Goal: Register for event/course

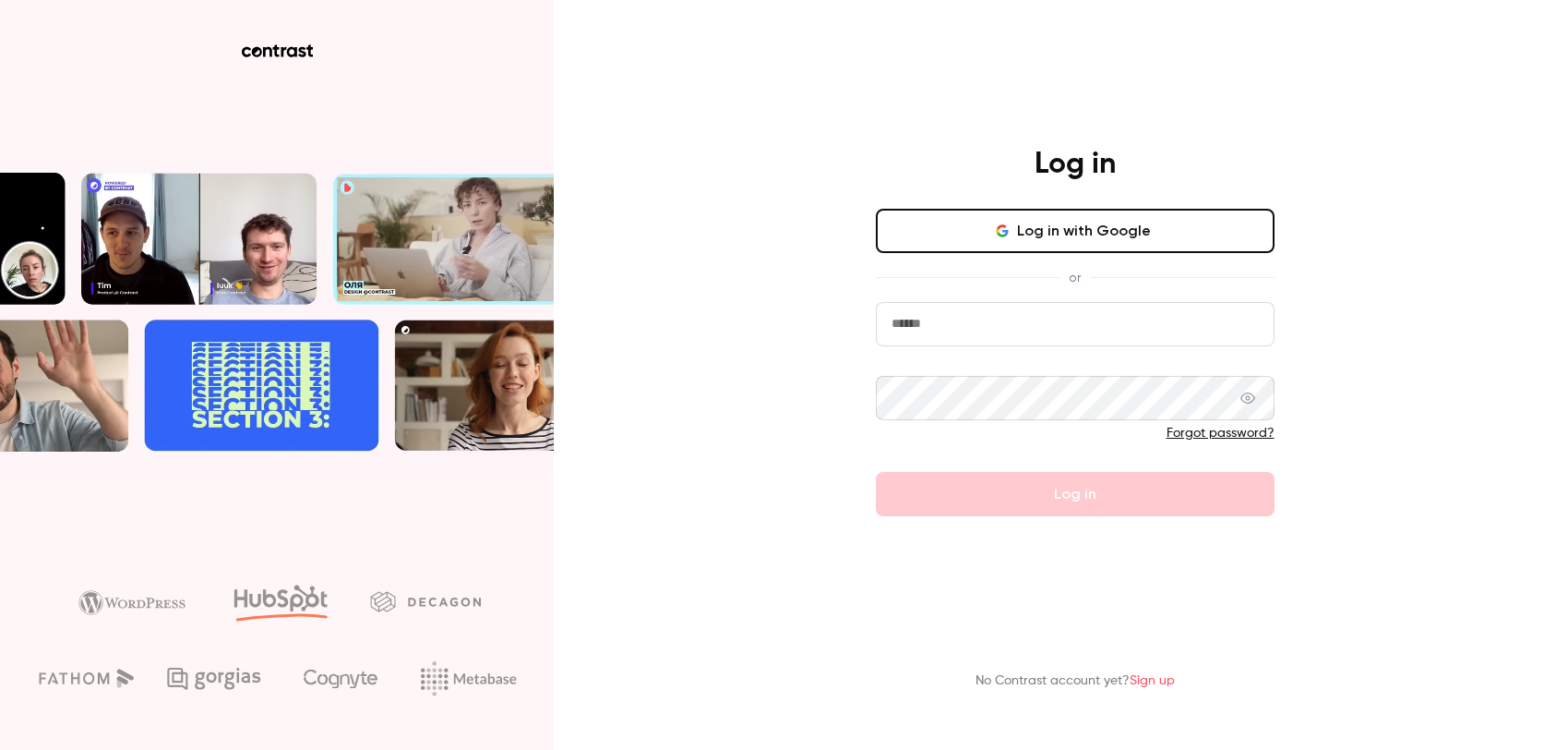
click at [1119, 232] on button "Log in with Google" at bounding box center [1075, 231] width 399 height 45
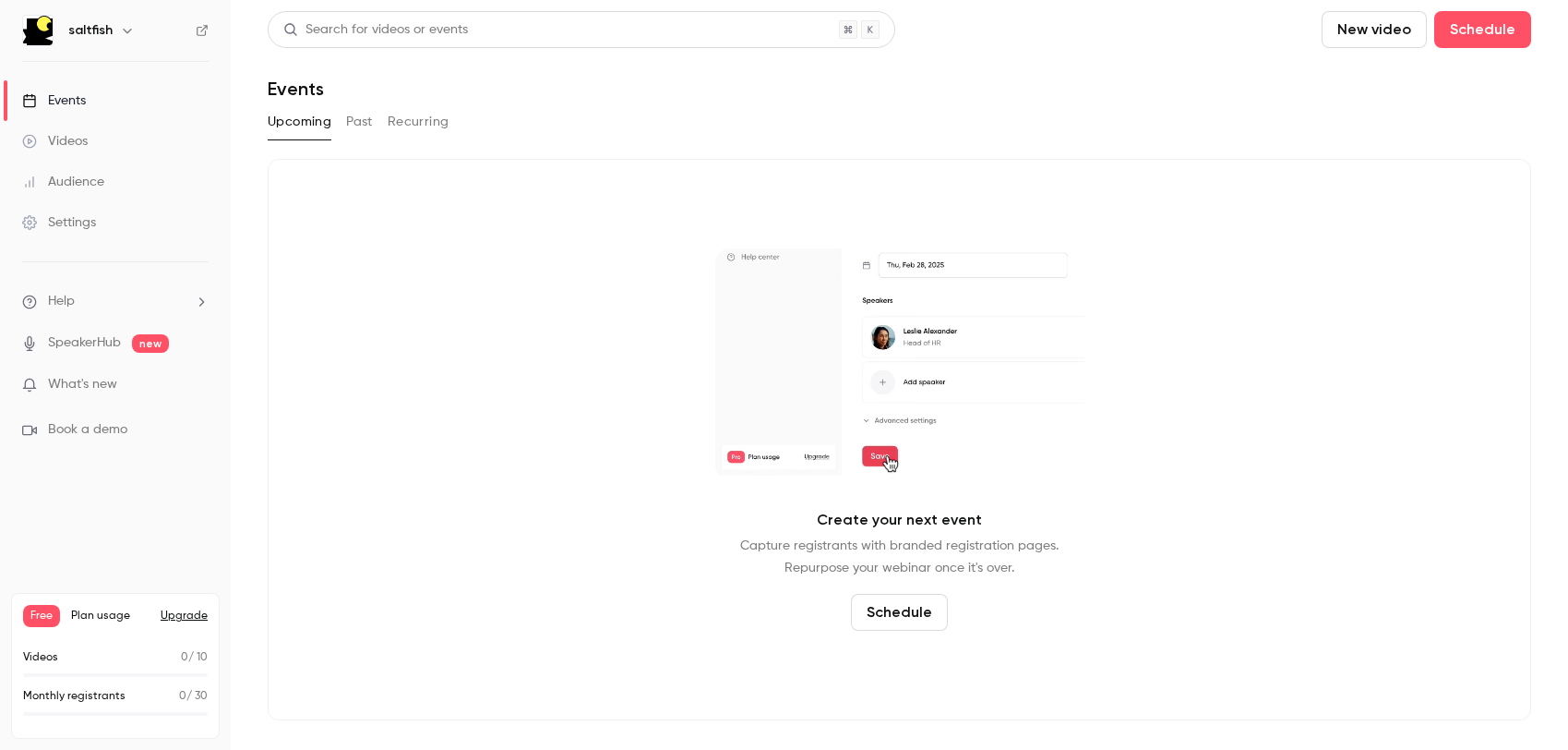
click at [1377, 39] on button "New video" at bounding box center [1374, 30] width 105 height 37
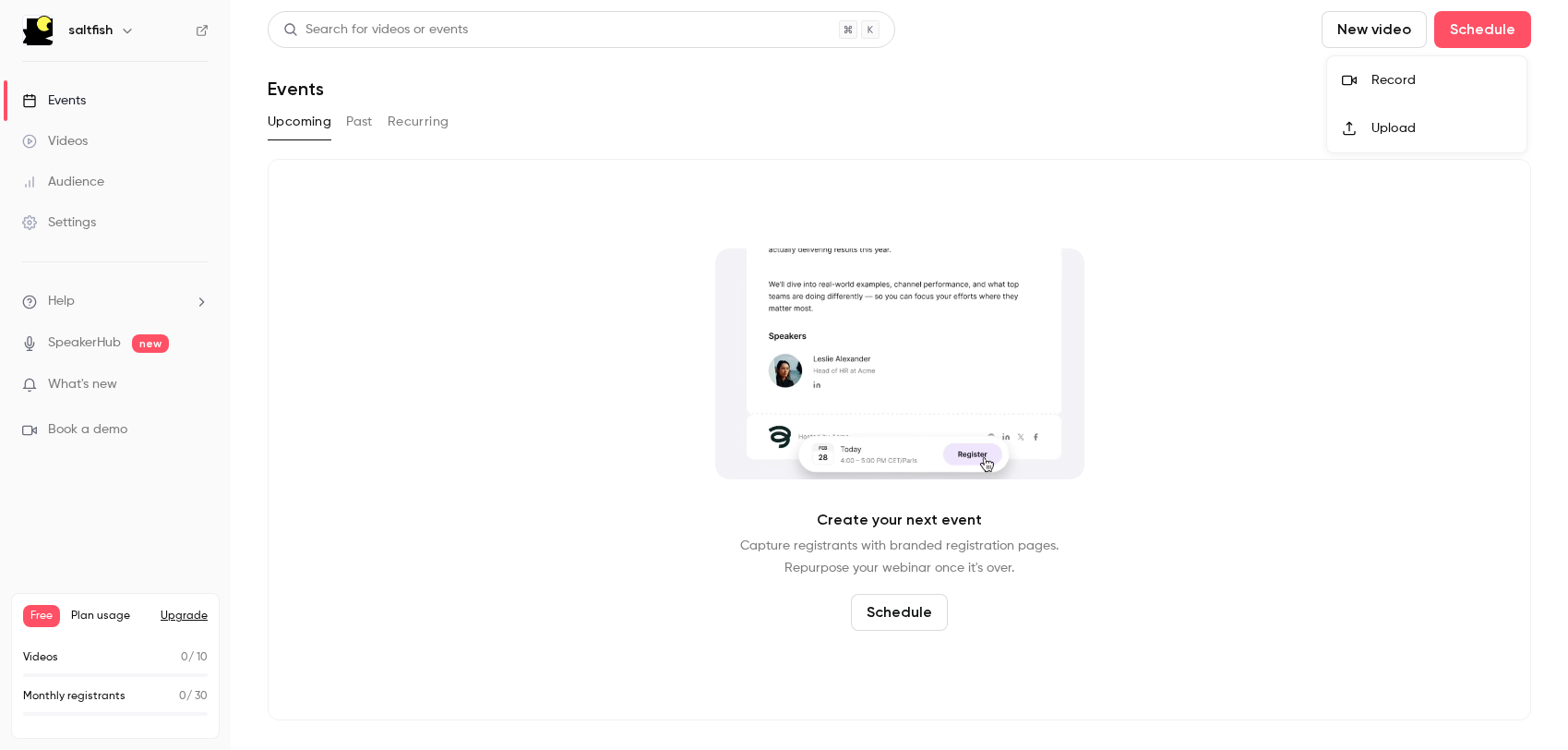
click at [1494, 33] on div at bounding box center [784, 375] width 1568 height 750
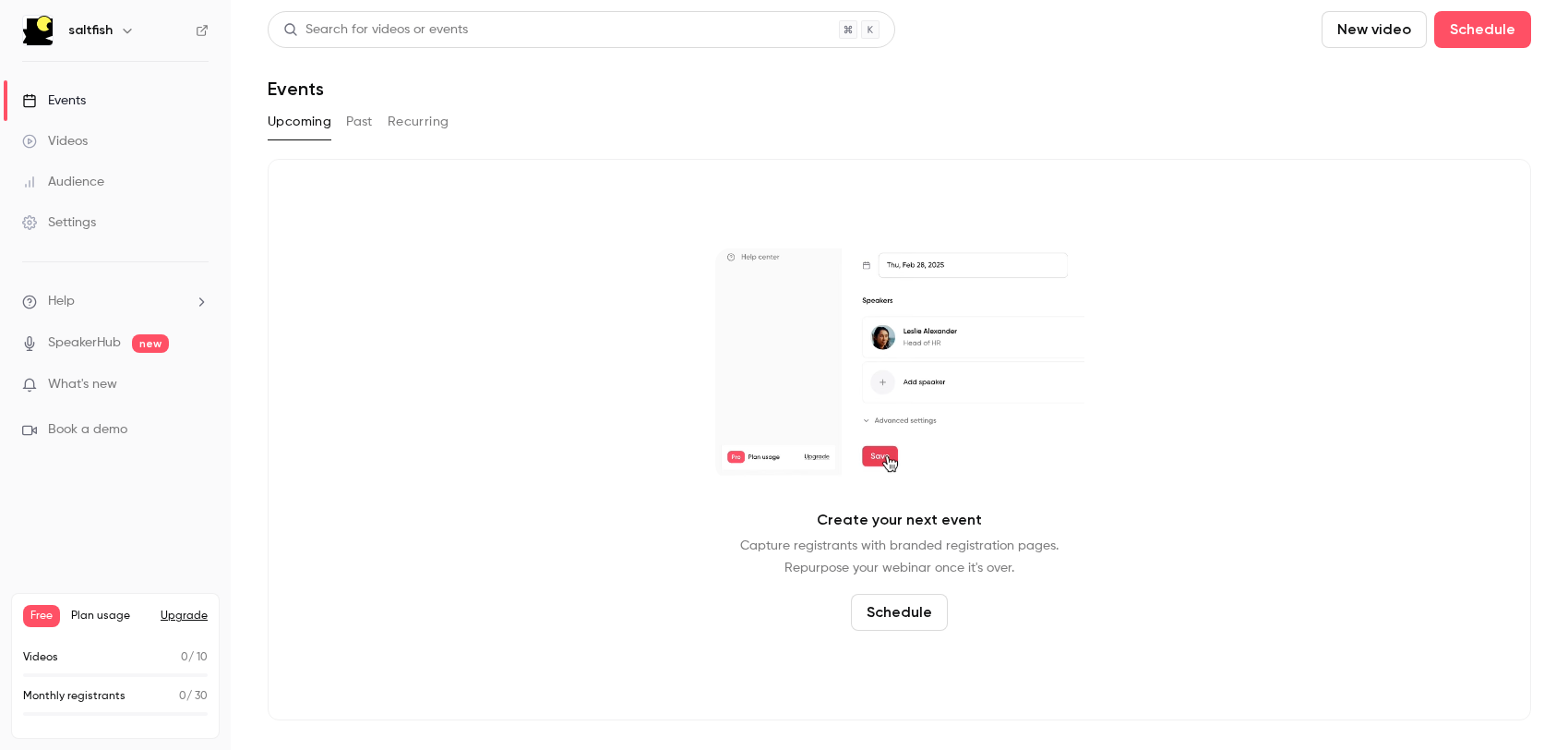
click at [1494, 33] on button "Schedule" at bounding box center [1482, 30] width 97 height 37
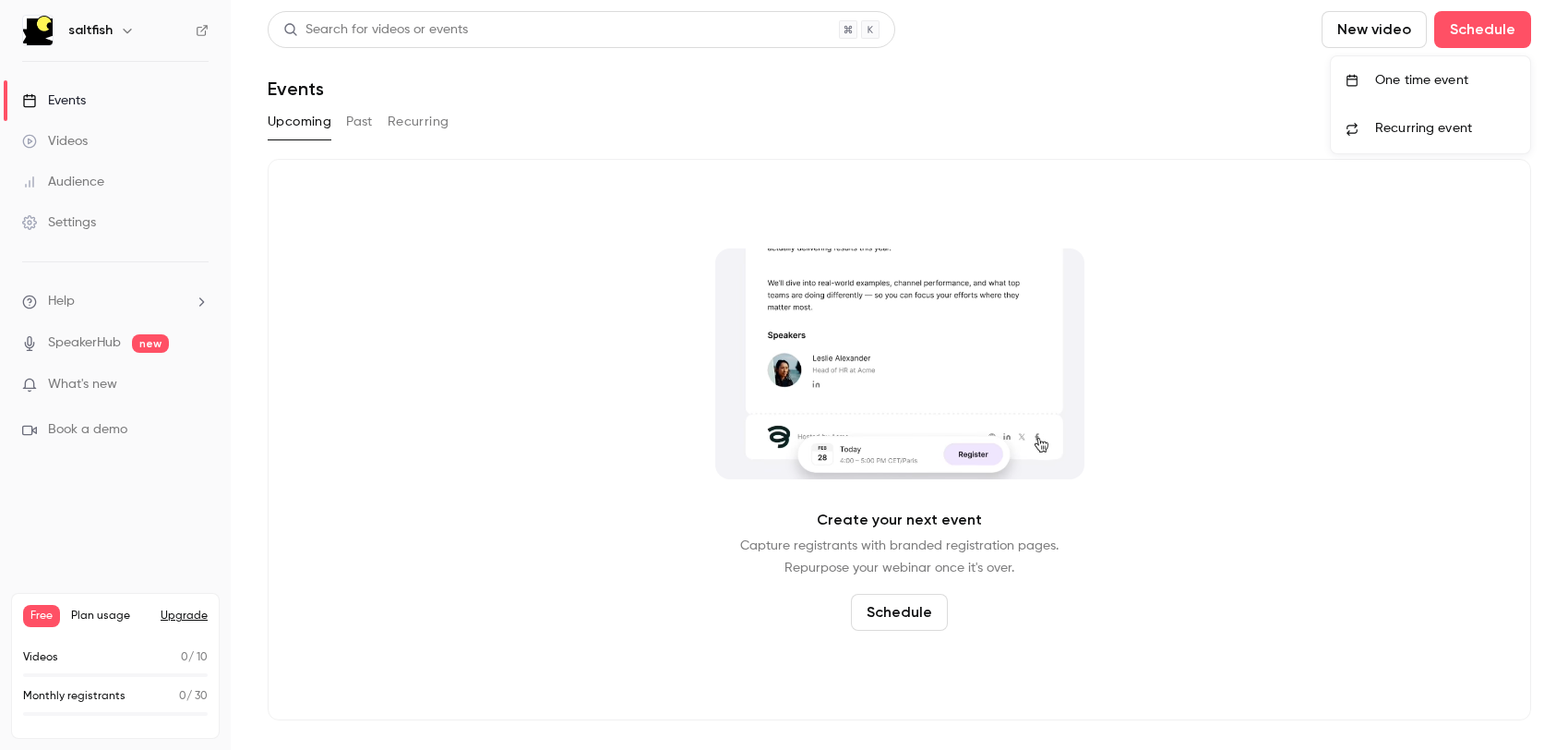
click at [1442, 79] on div "One time event" at bounding box center [1445, 80] width 140 height 19
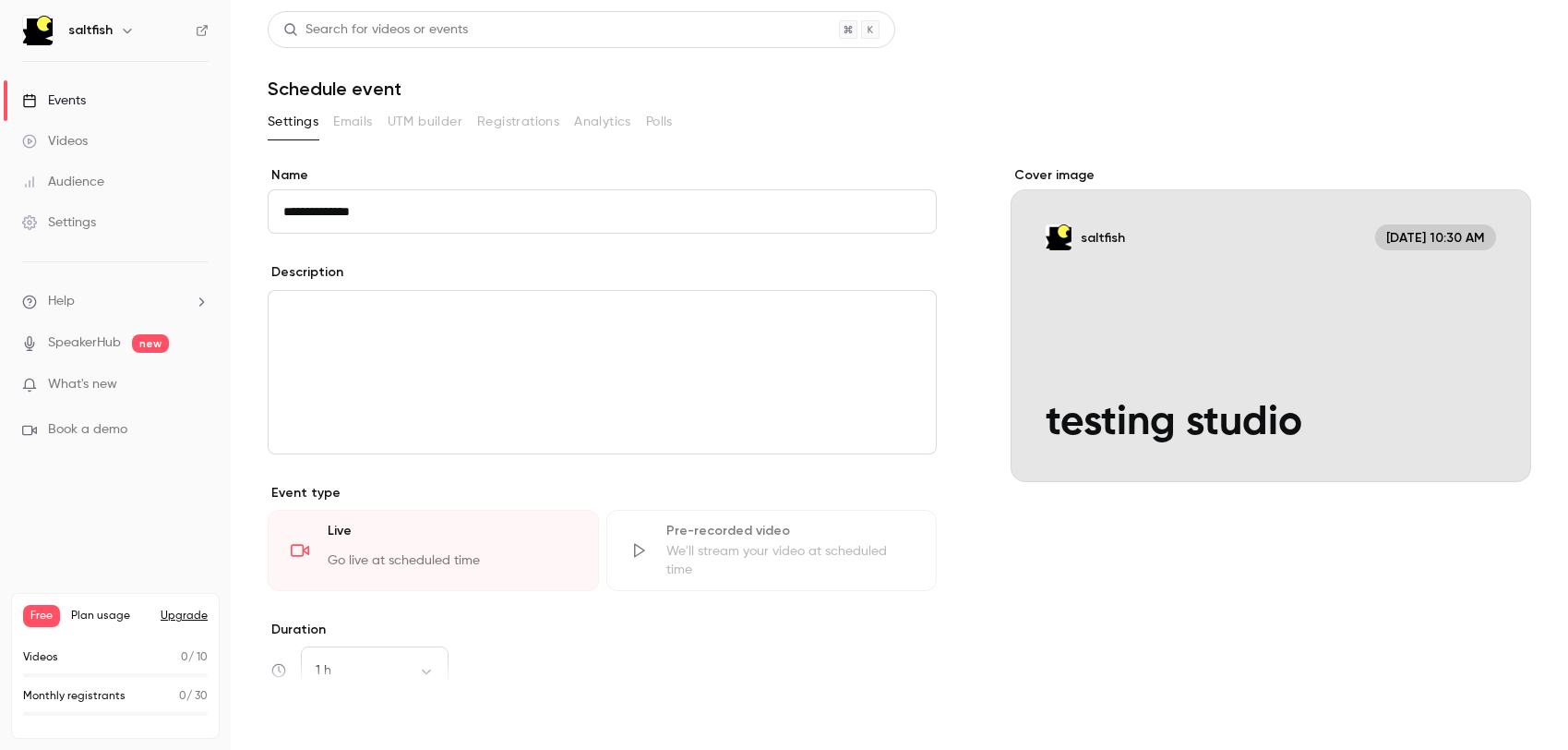
type input "**********"
click at [312, 719] on button "Save" at bounding box center [300, 717] width 66 height 37
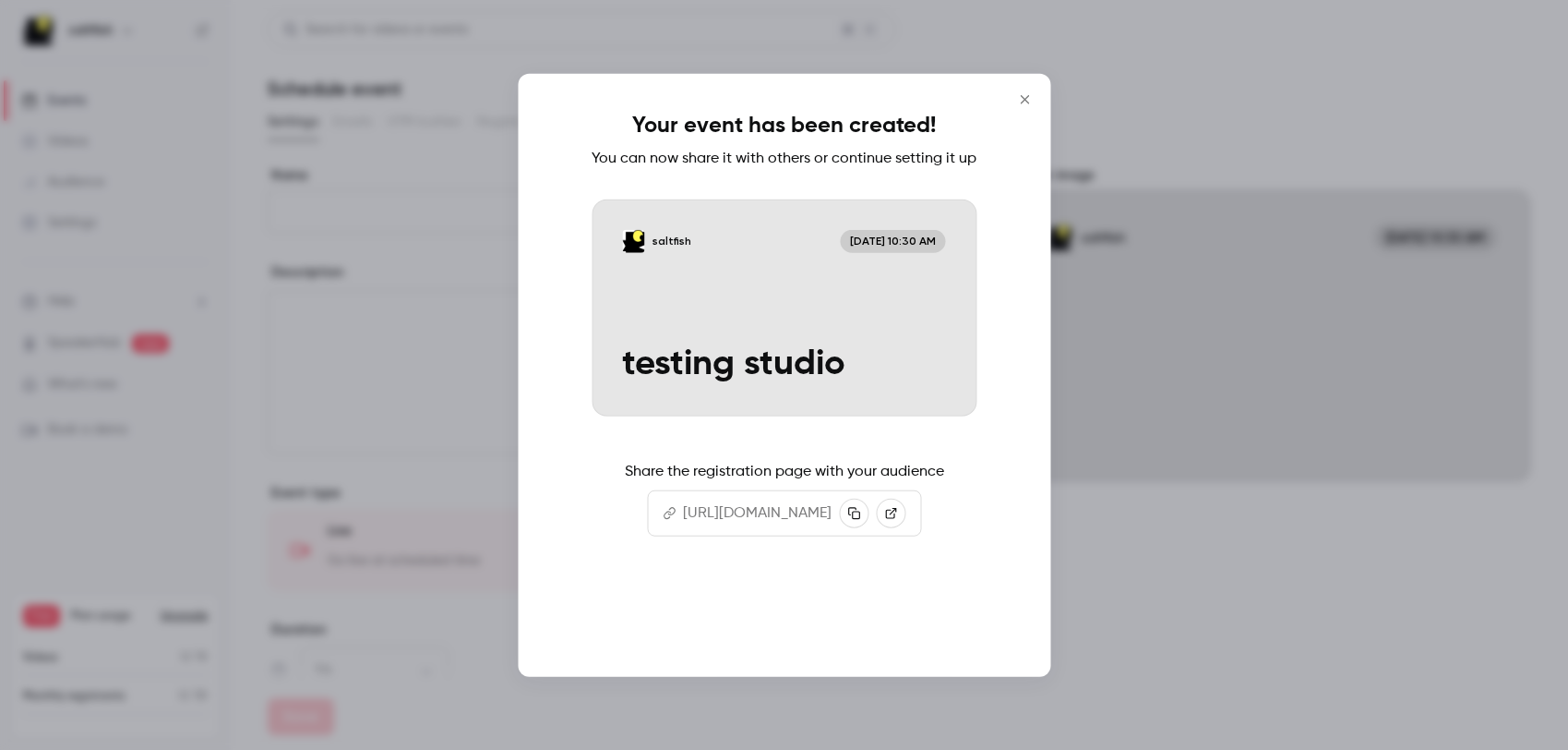
click at [803, 626] on button "Continue" at bounding box center [784, 617] width 185 height 45
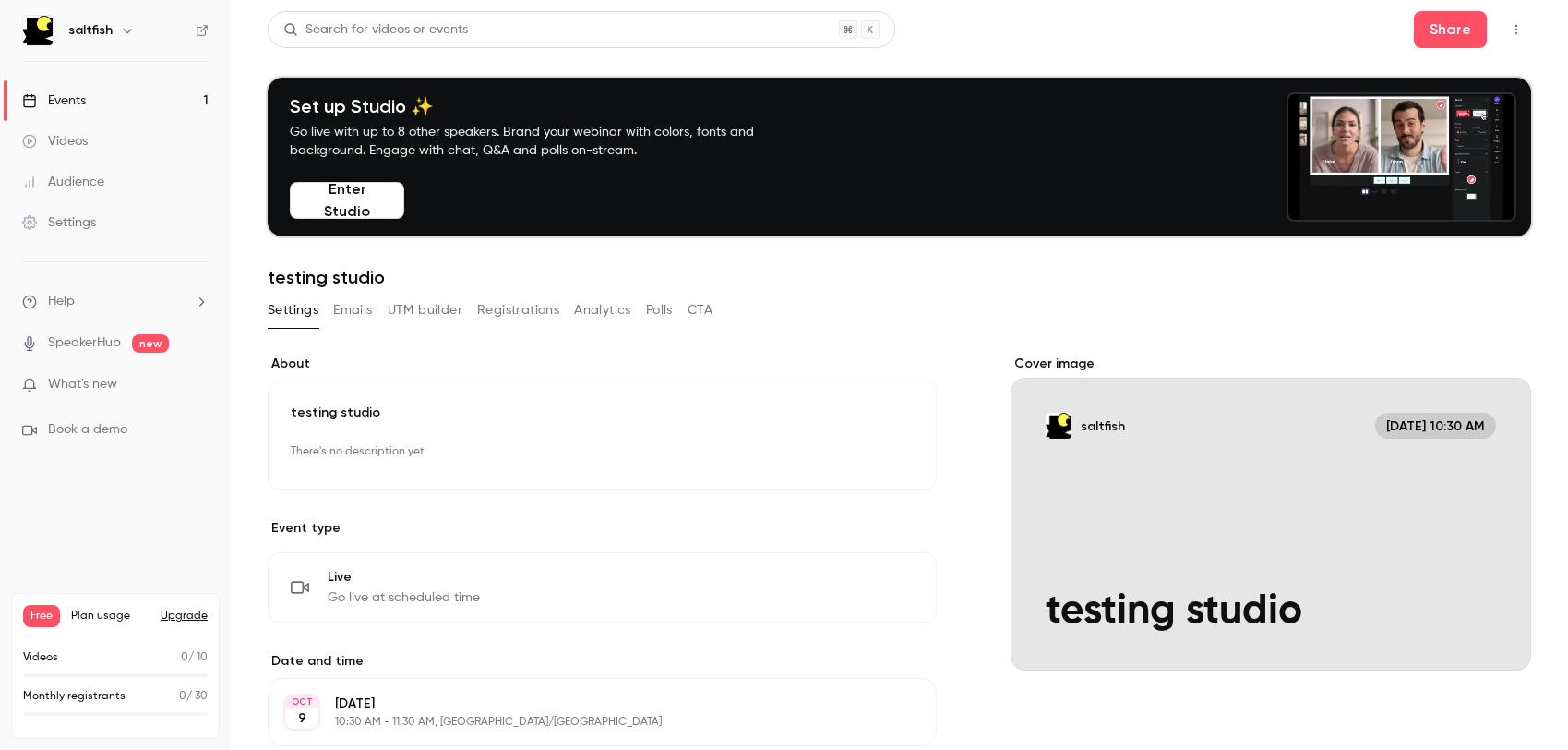
click at [385, 199] on button "Enter Studio" at bounding box center [347, 201] width 114 height 37
